Goal: Task Accomplishment & Management: Manage account settings

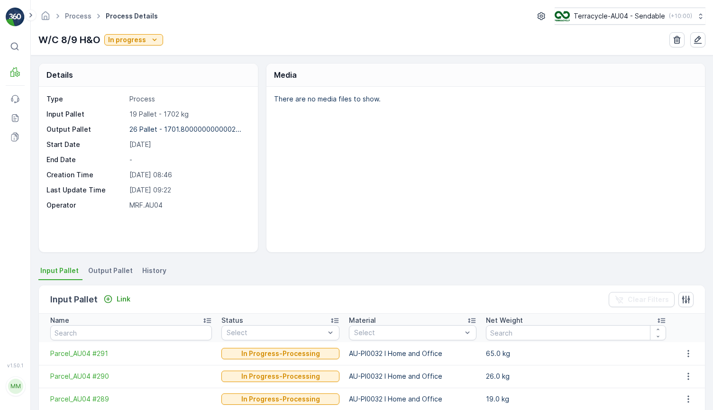
click at [122, 269] on span "Output Pallet" at bounding box center [110, 270] width 45 height 9
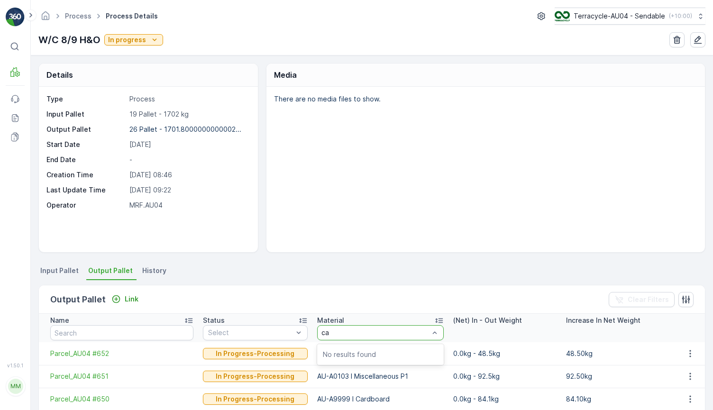
type input "c"
type input "AU-A999"
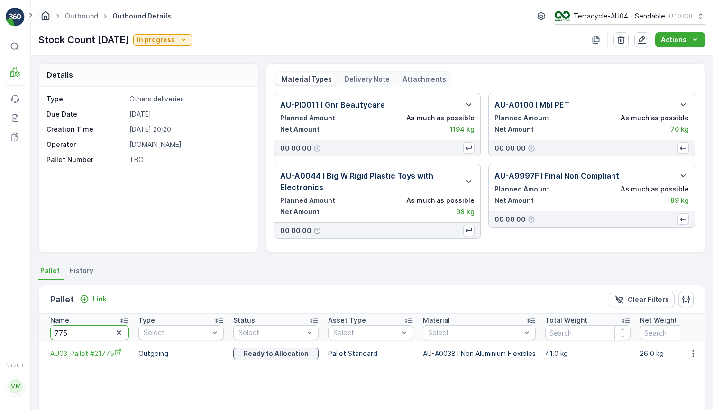
scroll to position [79, 0]
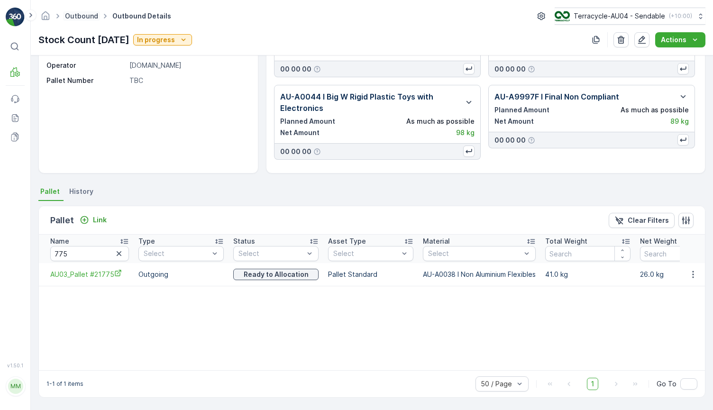
click at [74, 17] on link "Outbound" at bounding box center [81, 16] width 33 height 8
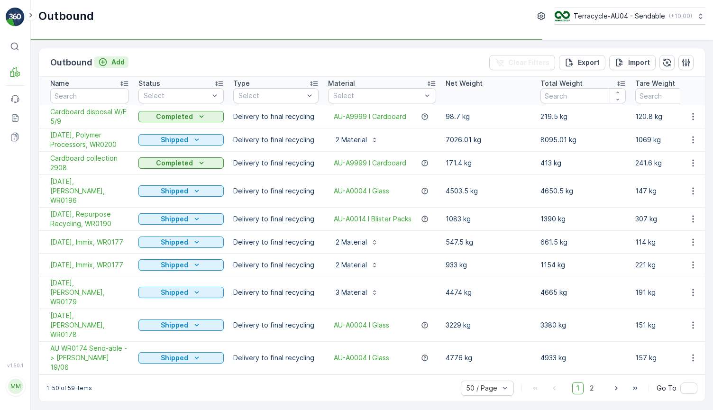
click at [109, 60] on div "Add" at bounding box center [111, 61] width 27 height 9
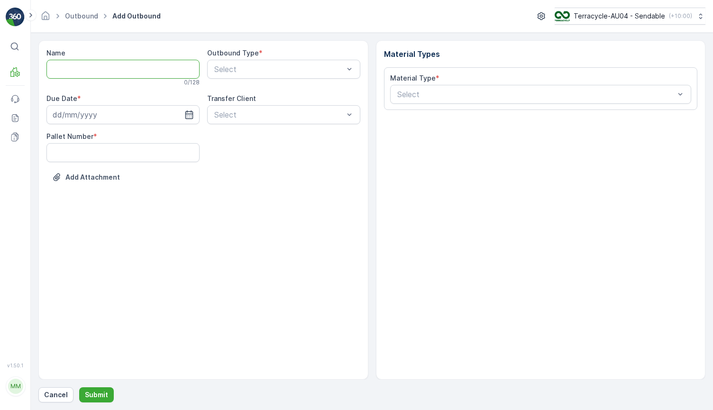
click at [109, 60] on input "Name" at bounding box center [122, 69] width 153 height 19
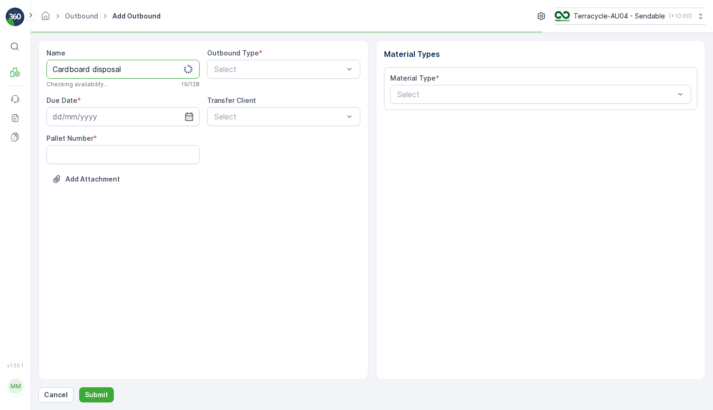
type input "Cardboard disposal"
click at [128, 118] on input at bounding box center [122, 116] width 153 height 19
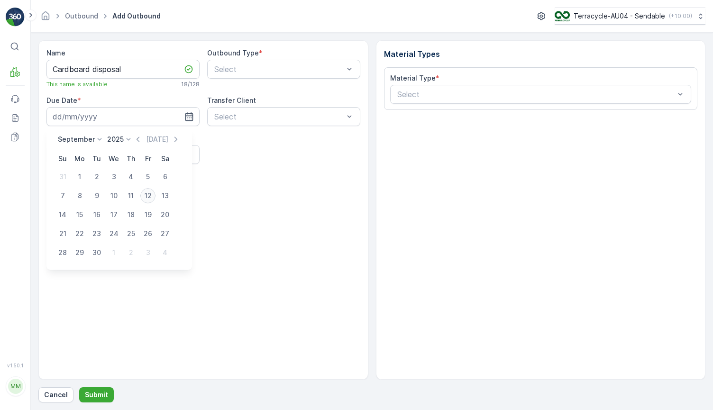
click at [150, 199] on div "12" at bounding box center [147, 195] width 15 height 15
type input "12.09.2025"
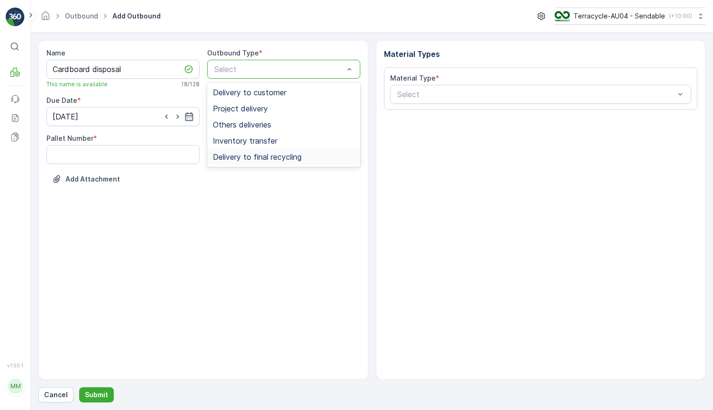
click at [246, 165] on div "Delivery to customer Project delivery Others deliveries Inventory transfer Deli…" at bounding box center [283, 124] width 153 height 84
click at [249, 155] on span "Delivery to final recycling" at bounding box center [257, 157] width 89 height 9
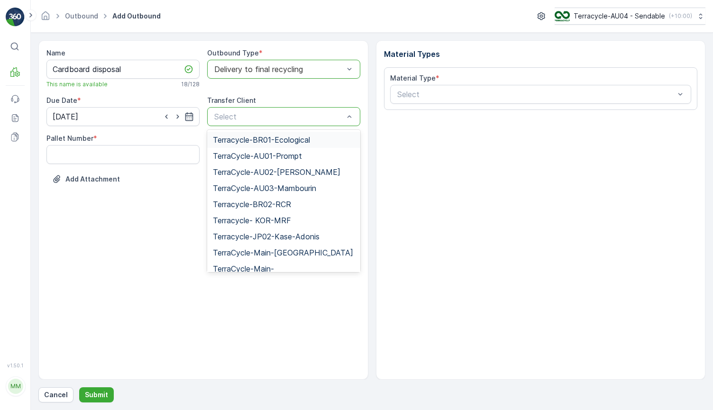
click at [101, 215] on div "Name Cardboard disposal This name is available 18 / 128 Outbound Type * option …" at bounding box center [203, 209] width 330 height 339
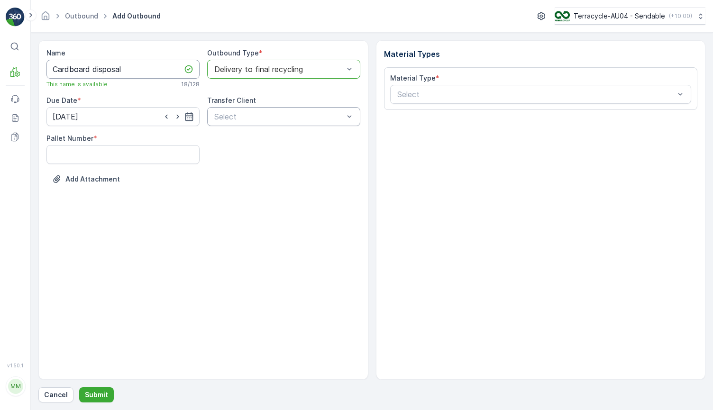
click at [149, 71] on input "Cardboard disposal" at bounding box center [122, 69] width 153 height 19
type input "Cardboard disposal WE 12/09"
click at [401, 94] on div at bounding box center [536, 94] width 280 height 9
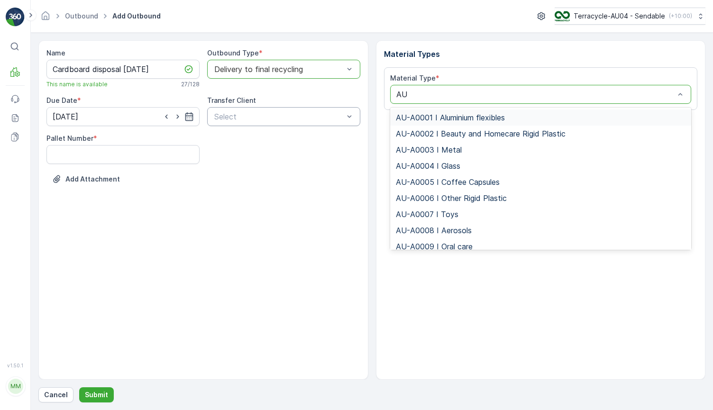
type input "AU0"
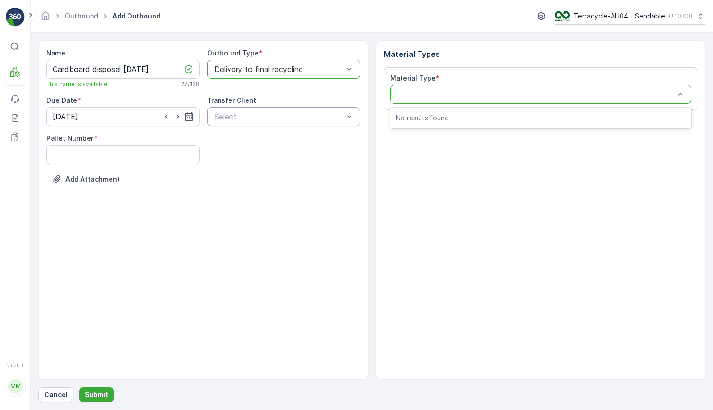
click at [452, 100] on div at bounding box center [540, 94] width 301 height 19
click at [452, 100] on div "Select" at bounding box center [540, 94] width 301 height 19
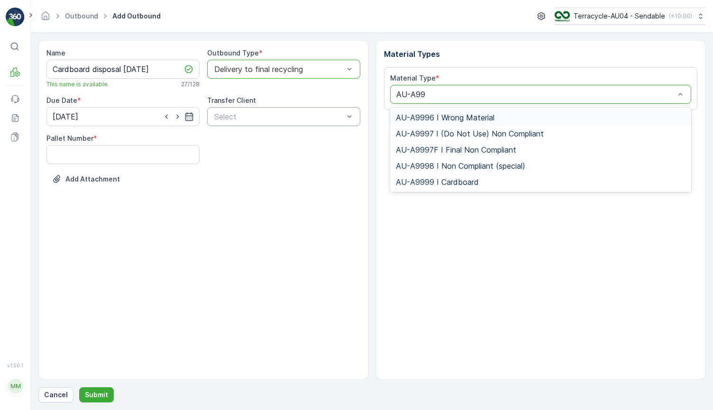
type input "AU-A999"
click at [483, 181] on div "AU-A9999 I Cardboard" at bounding box center [541, 182] width 290 height 9
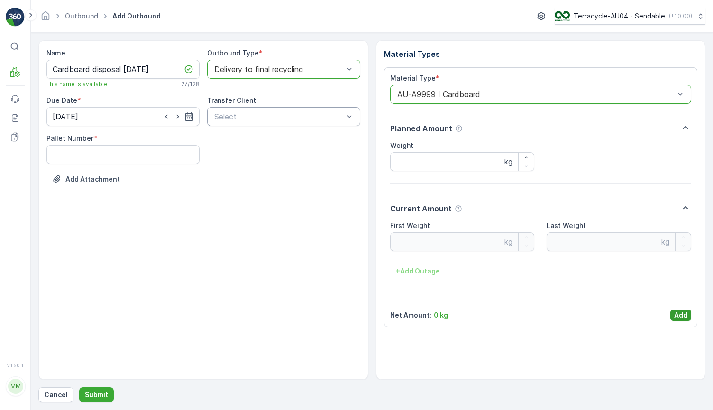
click at [680, 315] on p "Add" at bounding box center [680, 314] width 13 height 9
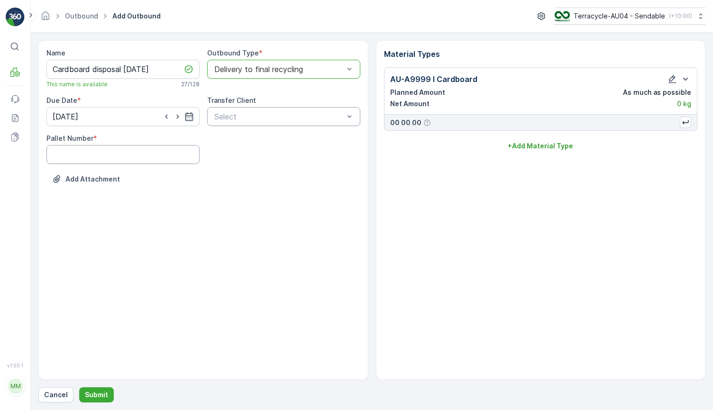
click at [117, 160] on Number "Pallet Number" at bounding box center [122, 154] width 153 height 19
type Number "3"
click at [93, 390] on p "Submit" at bounding box center [96, 394] width 23 height 9
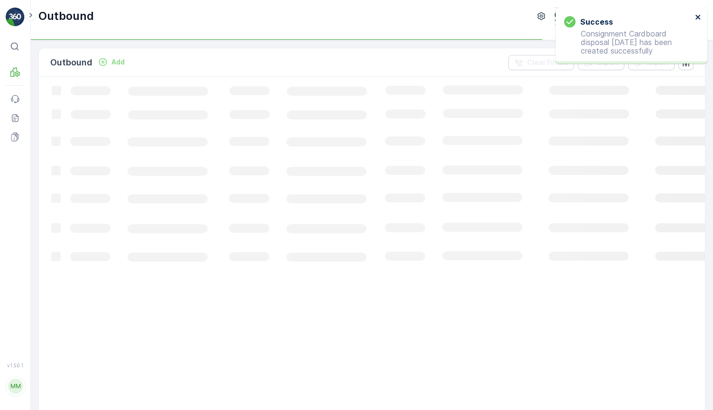
click at [697, 15] on icon "close" at bounding box center [698, 17] width 7 height 8
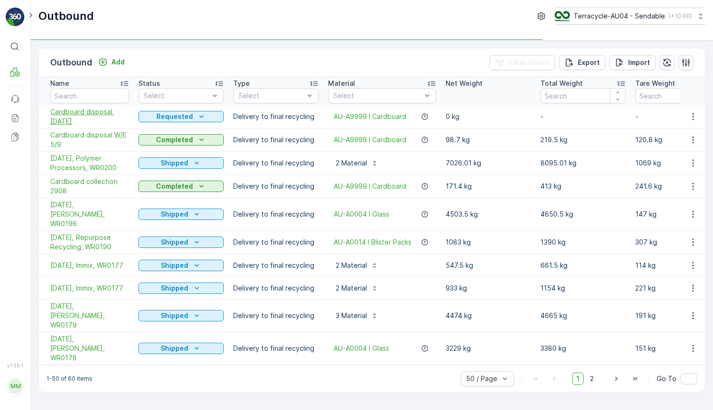
click at [76, 116] on span "Cardboard disposal WE 12/09" at bounding box center [89, 116] width 79 height 19
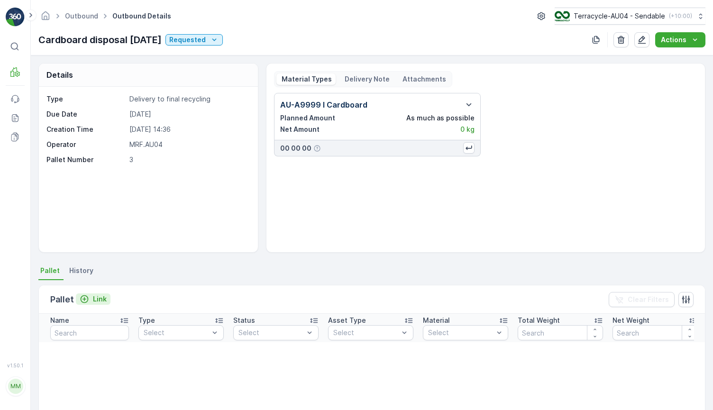
click at [103, 299] on p "Link" at bounding box center [100, 298] width 14 height 9
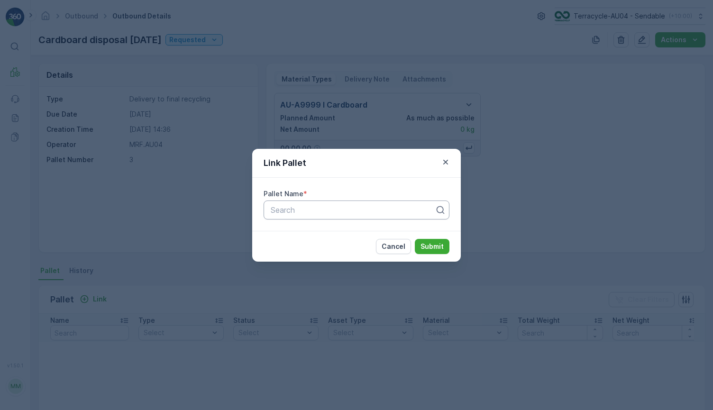
click at [324, 217] on div "Search" at bounding box center [356, 209] width 186 height 19
type input "V"
paste input "Parcel_AU04 #632"
type input "Parcel_AU04 #632"
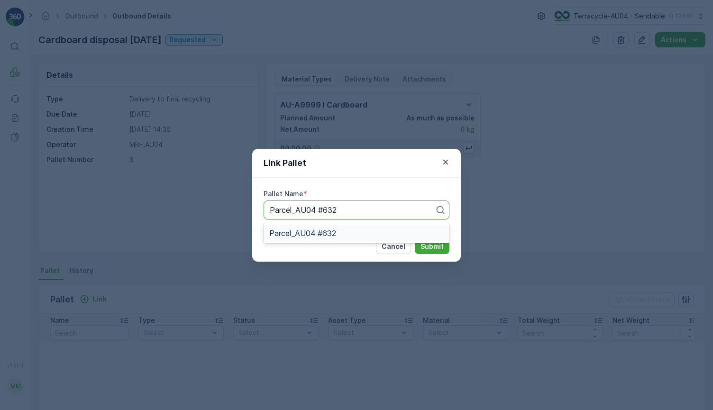
click at [389, 231] on div "Parcel_AU04 #632" at bounding box center [356, 233] width 174 height 9
click at [442, 250] on p "Submit" at bounding box center [431, 246] width 23 height 9
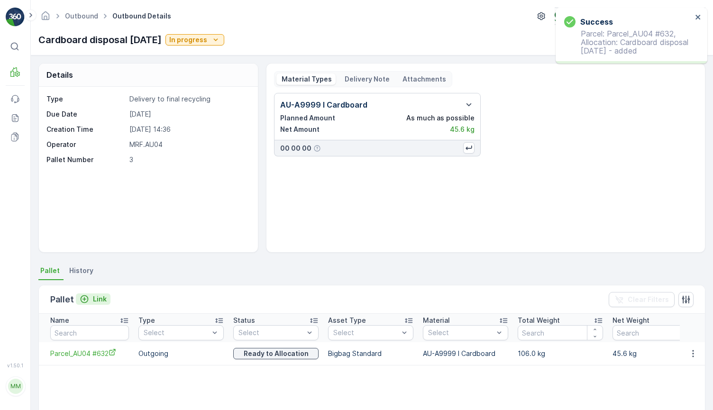
click at [103, 297] on p "Link" at bounding box center [100, 298] width 14 height 9
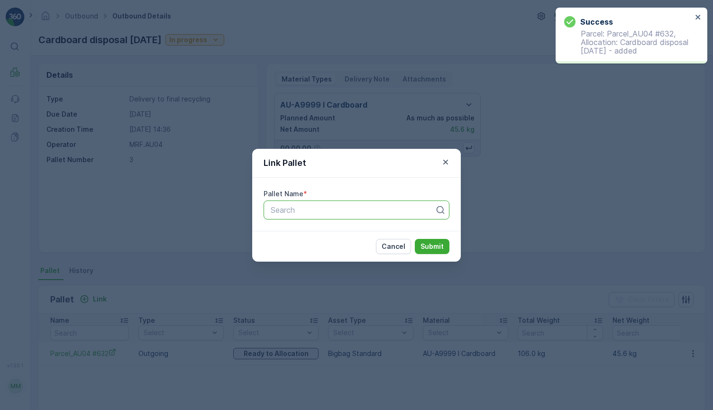
click at [329, 208] on div at bounding box center [353, 210] width 166 height 9
paste input "Parcel_AU04 #637"
type input "Parcel_AU04 #637"
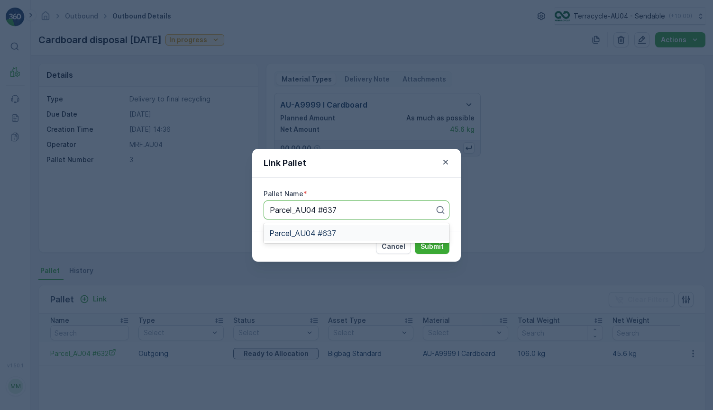
click at [335, 231] on span "Parcel_AU04 #637" at bounding box center [302, 233] width 67 height 9
click at [429, 249] on p "Submit" at bounding box center [431, 246] width 23 height 9
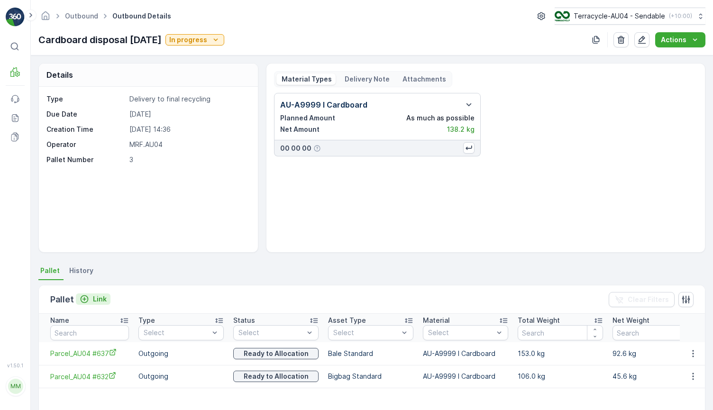
click at [89, 301] on div "Link" at bounding box center [93, 298] width 27 height 9
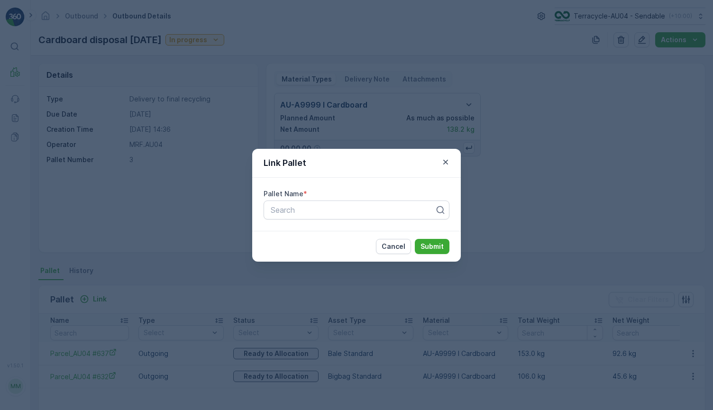
click at [332, 222] on div "Pallet Name * Search" at bounding box center [356, 204] width 209 height 53
click at [333, 217] on div "Search" at bounding box center [356, 209] width 186 height 19
paste input "Parcel_AU04 #644"
type input "Parcel_AU04 #644"
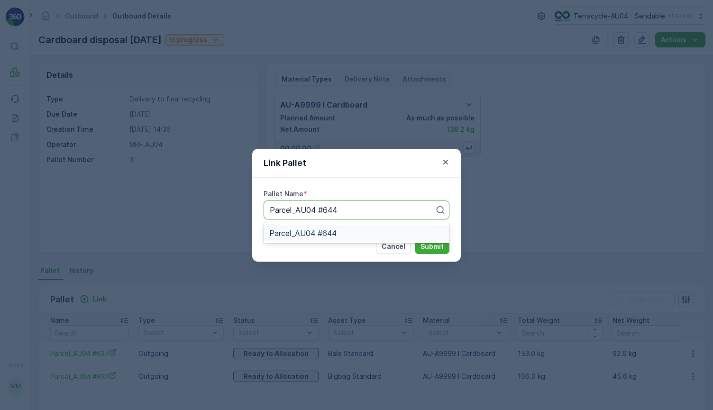
click at [339, 232] on div "Parcel_AU04 #644" at bounding box center [356, 233] width 174 height 9
click at [439, 245] on p "Submit" at bounding box center [431, 246] width 23 height 9
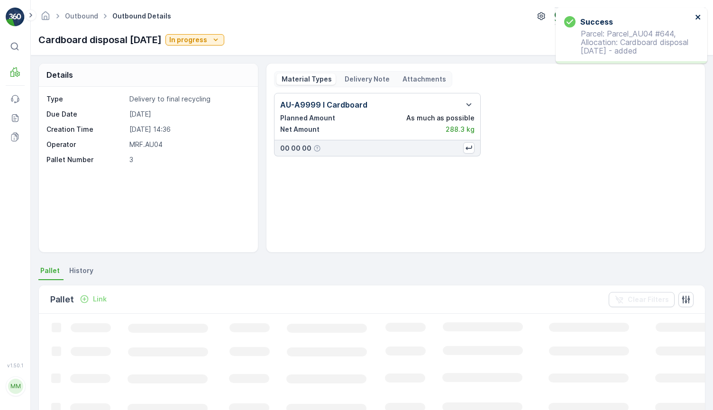
click at [696, 15] on icon "close" at bounding box center [698, 17] width 7 height 8
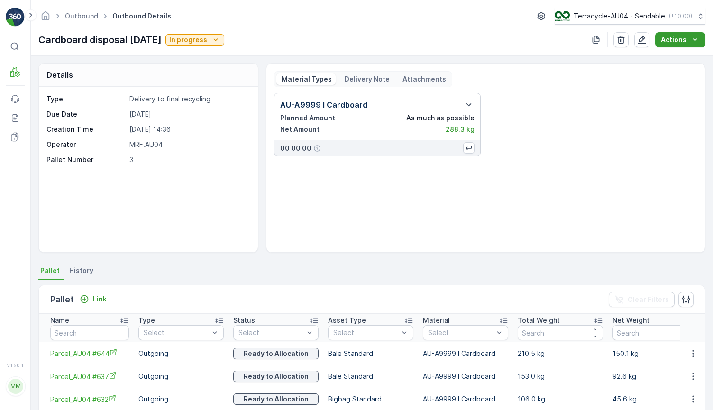
click at [671, 38] on p "Actions" at bounding box center [674, 39] width 26 height 9
click at [663, 61] on span "Create Delivery Note" at bounding box center [676, 57] width 68 height 9
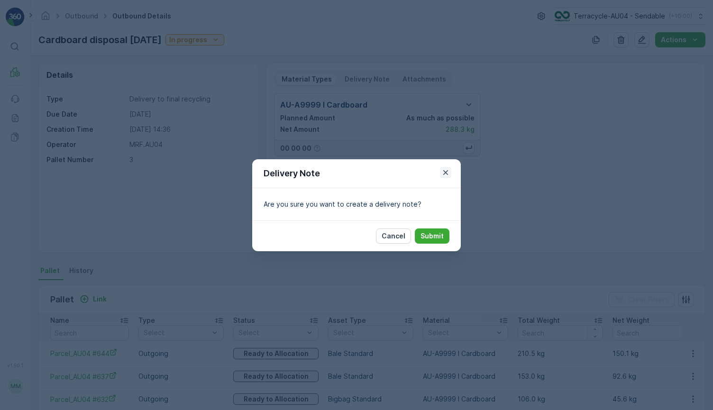
click at [447, 173] on icon "button" at bounding box center [445, 172] width 9 height 9
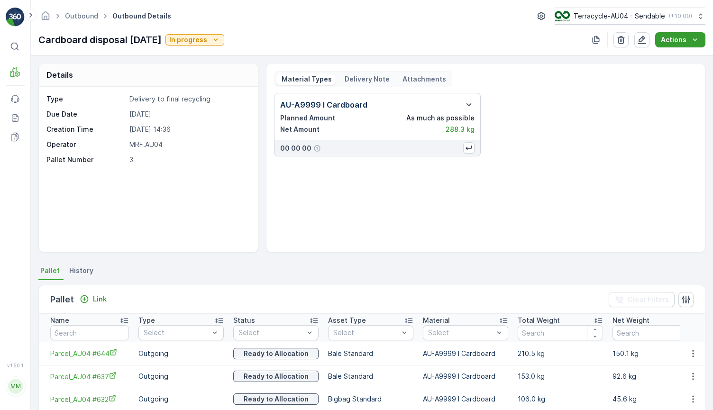
click at [704, 37] on button "Actions" at bounding box center [680, 39] width 50 height 15
click at [676, 58] on span "Create Delivery Note" at bounding box center [676, 57] width 68 height 9
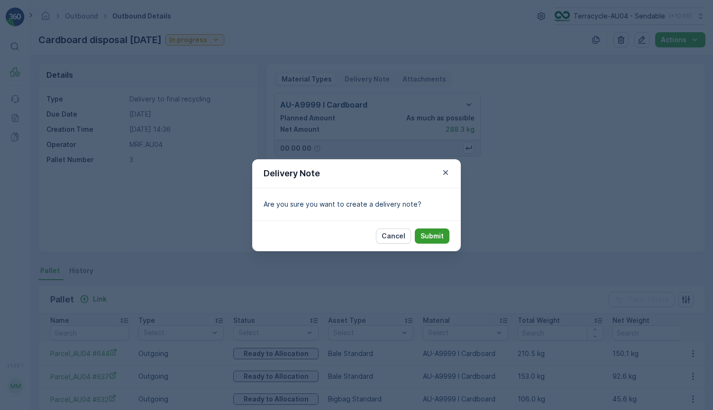
click at [441, 236] on p "Submit" at bounding box center [431, 235] width 23 height 9
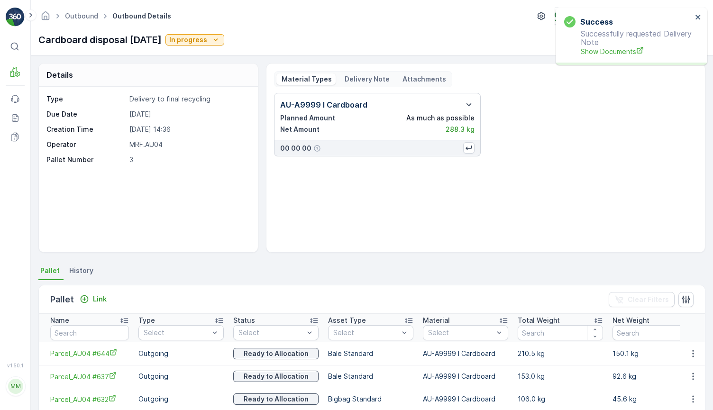
click at [210, 45] on div "Cardboard disposal WE 12/09 In progress" at bounding box center [131, 40] width 186 height 14
click at [207, 40] on p "In progress" at bounding box center [188, 39] width 38 height 9
click at [219, 78] on div "Completed" at bounding box center [201, 80] width 43 height 13
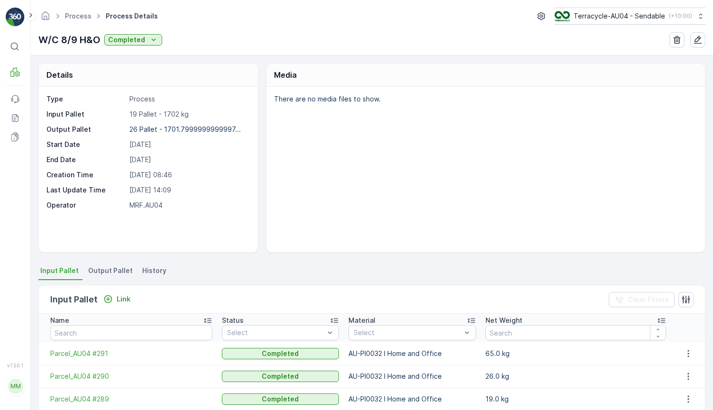
click at [96, 272] on span "Output Pallet" at bounding box center [110, 270] width 45 height 9
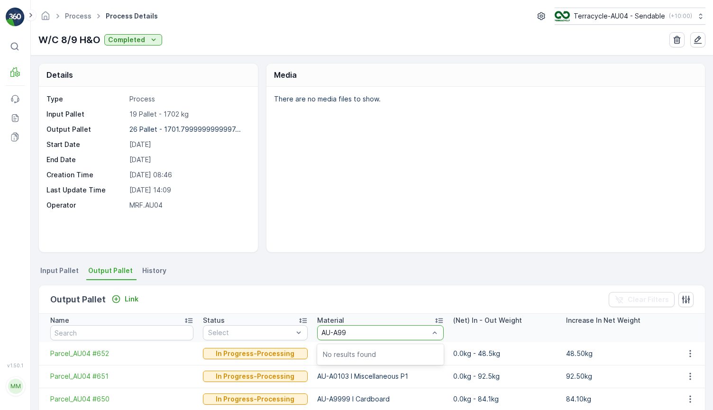
type input "AU-A999"
click at [385, 239] on div "There are no media files to show." at bounding box center [485, 169] width 438 height 165
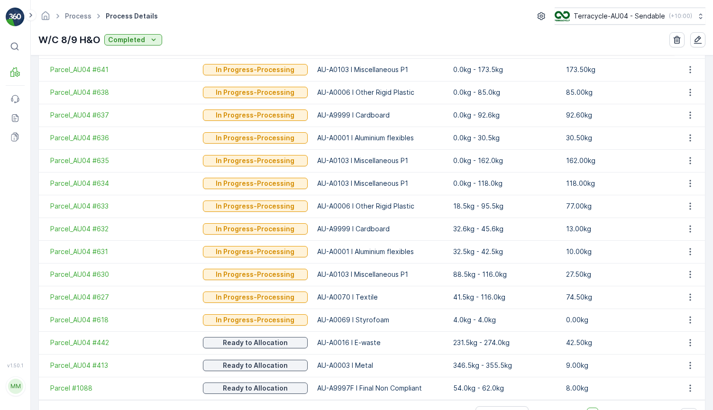
scroll to position [563, 0]
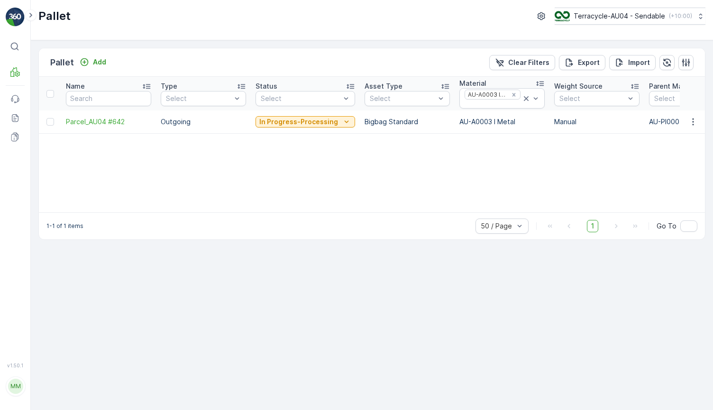
scroll to position [0, 61]
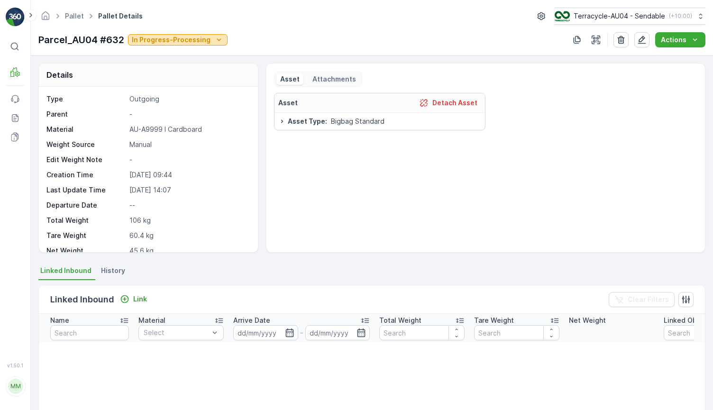
click at [196, 42] on p "In Progress-Processing" at bounding box center [171, 39] width 79 height 9
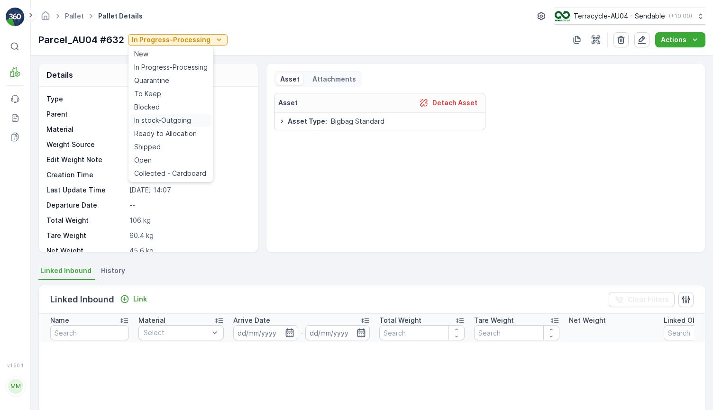
click at [183, 118] on span "In stock-Outgoing" at bounding box center [162, 120] width 57 height 9
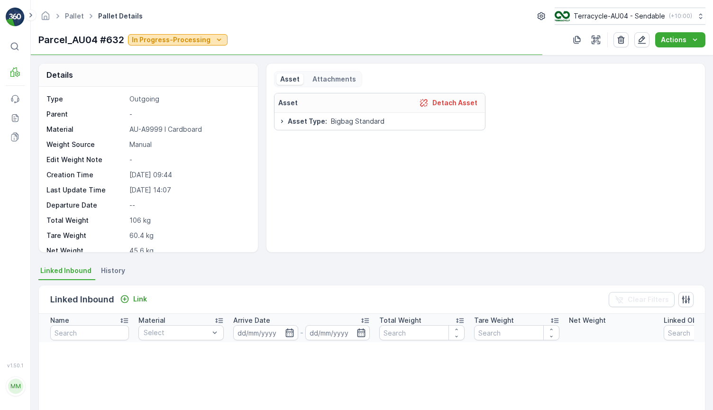
click at [186, 41] on p "In Progress-Processing" at bounding box center [171, 39] width 79 height 9
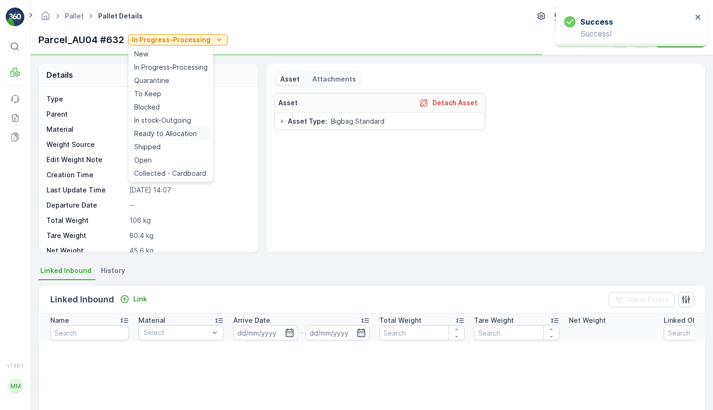
click at [181, 135] on span "Ready to Allocation" at bounding box center [165, 133] width 63 height 9
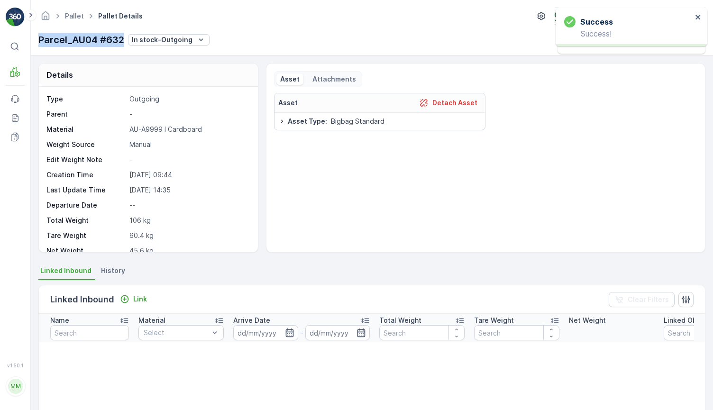
drag, startPoint x: 41, startPoint y: 43, endPoint x: 123, endPoint y: 43, distance: 82.5
click at [123, 43] on p "Parcel_AU04 #632" at bounding box center [81, 40] width 86 height 14
copy p "Parcel_AU04 #632"
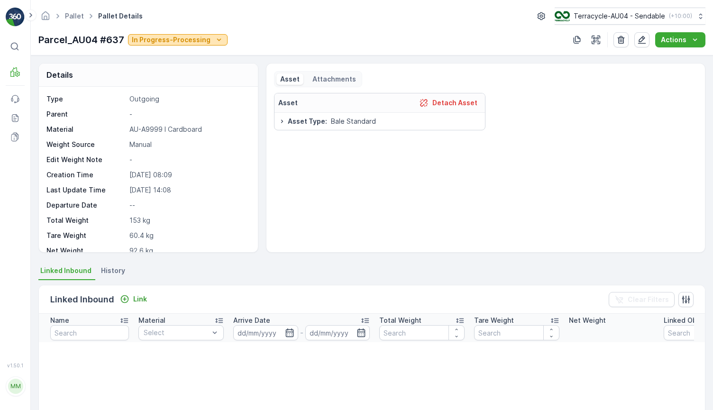
click at [199, 42] on p "In Progress-Processing" at bounding box center [171, 39] width 79 height 9
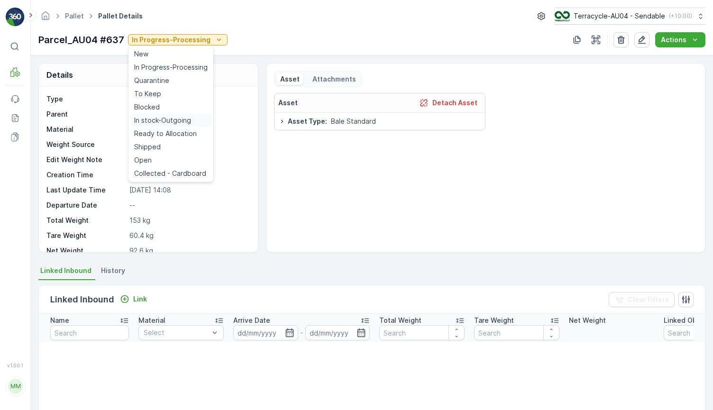
click at [186, 122] on span "In stock-Outgoing" at bounding box center [162, 120] width 57 height 9
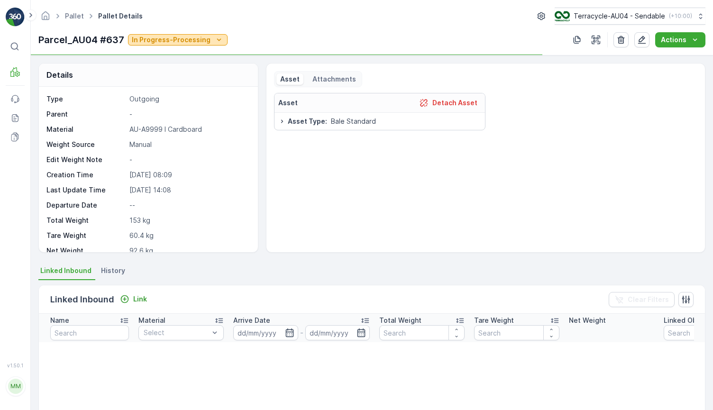
click at [199, 34] on button "In Progress-Processing" at bounding box center [178, 39] width 100 height 11
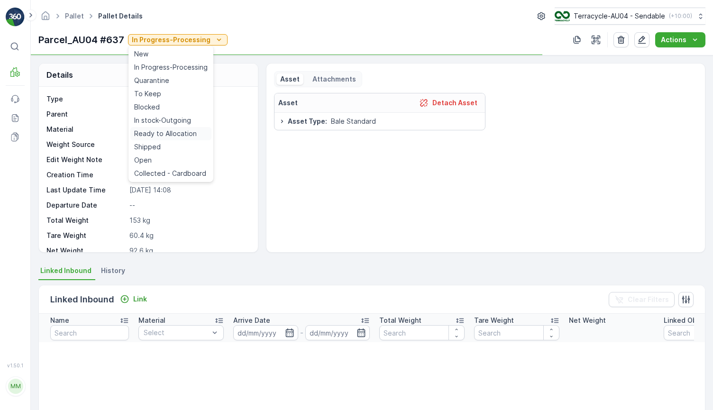
click at [181, 134] on span "Ready to Allocation" at bounding box center [165, 133] width 63 height 9
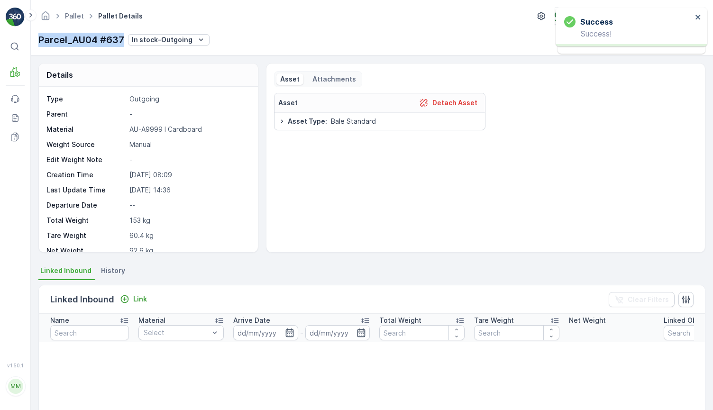
drag, startPoint x: 38, startPoint y: 41, endPoint x: 125, endPoint y: 46, distance: 87.3
click at [125, 46] on div "Pallet Pallet Details Terracycle-AU04 - Sendable ( +10:00 ) Parcel_AU04 #637 In…" at bounding box center [372, 27] width 682 height 55
copy p "Parcel_AU04 #637"
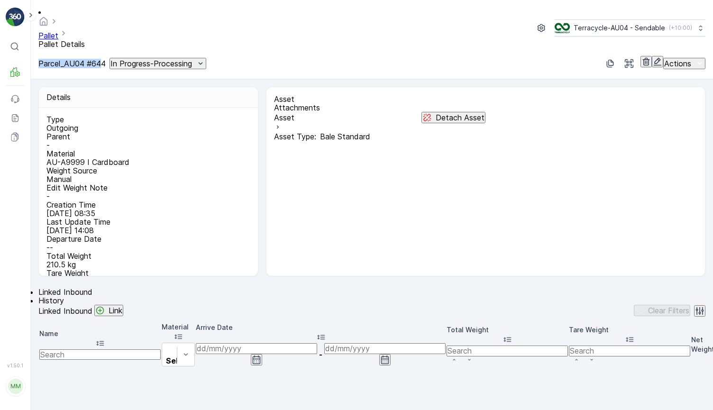
drag, startPoint x: 36, startPoint y: 38, endPoint x: 121, endPoint y: 43, distance: 85.4
click at [121, 43] on div "Pallet Pallet Details Terracycle-AU04 - Sendable ( +10:00 ) Parcel_AU04 #644 In…" at bounding box center [372, 39] width 682 height 79
drag, startPoint x: 125, startPoint y: 41, endPoint x: 41, endPoint y: 36, distance: 83.6
click at [41, 59] on p "Parcel_AU04 #644" at bounding box center [71, 63] width 67 height 9
copy p "Parcel_AU04 #644"
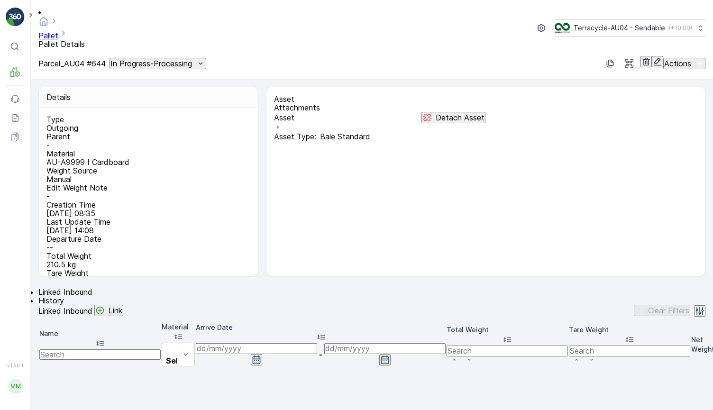
click at [166, 47] on div "Pallet Pallet Details Terracycle-AU04 - Sendable ( +10:00 ) Parcel_AU04 #644 In…" at bounding box center [372, 39] width 682 height 79
click at [167, 58] on button "In Progress-Processing" at bounding box center [157, 63] width 97 height 11
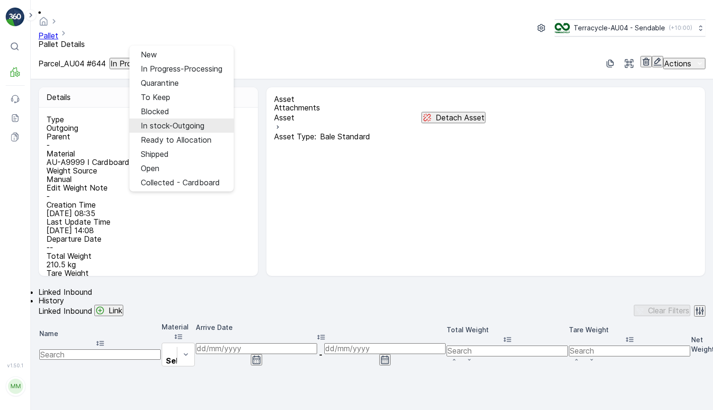
click at [176, 121] on span "In stock-Outgoing" at bounding box center [172, 125] width 63 height 9
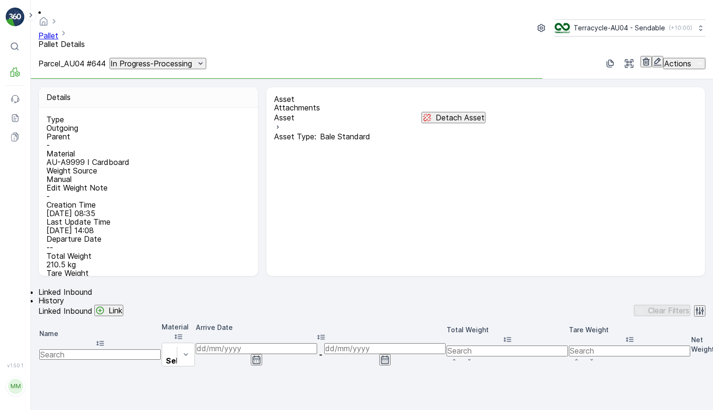
click at [184, 59] on p "In Progress-Processing" at bounding box center [151, 63] width 82 height 9
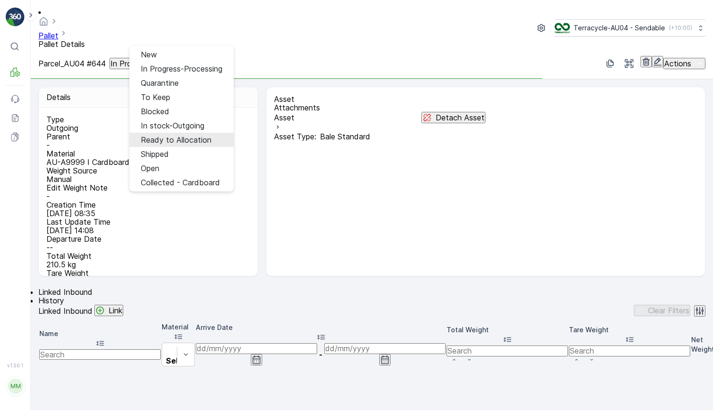
click at [184, 136] on span "Ready to Allocation" at bounding box center [176, 140] width 71 height 9
